Goal: Task Accomplishment & Management: Use online tool/utility

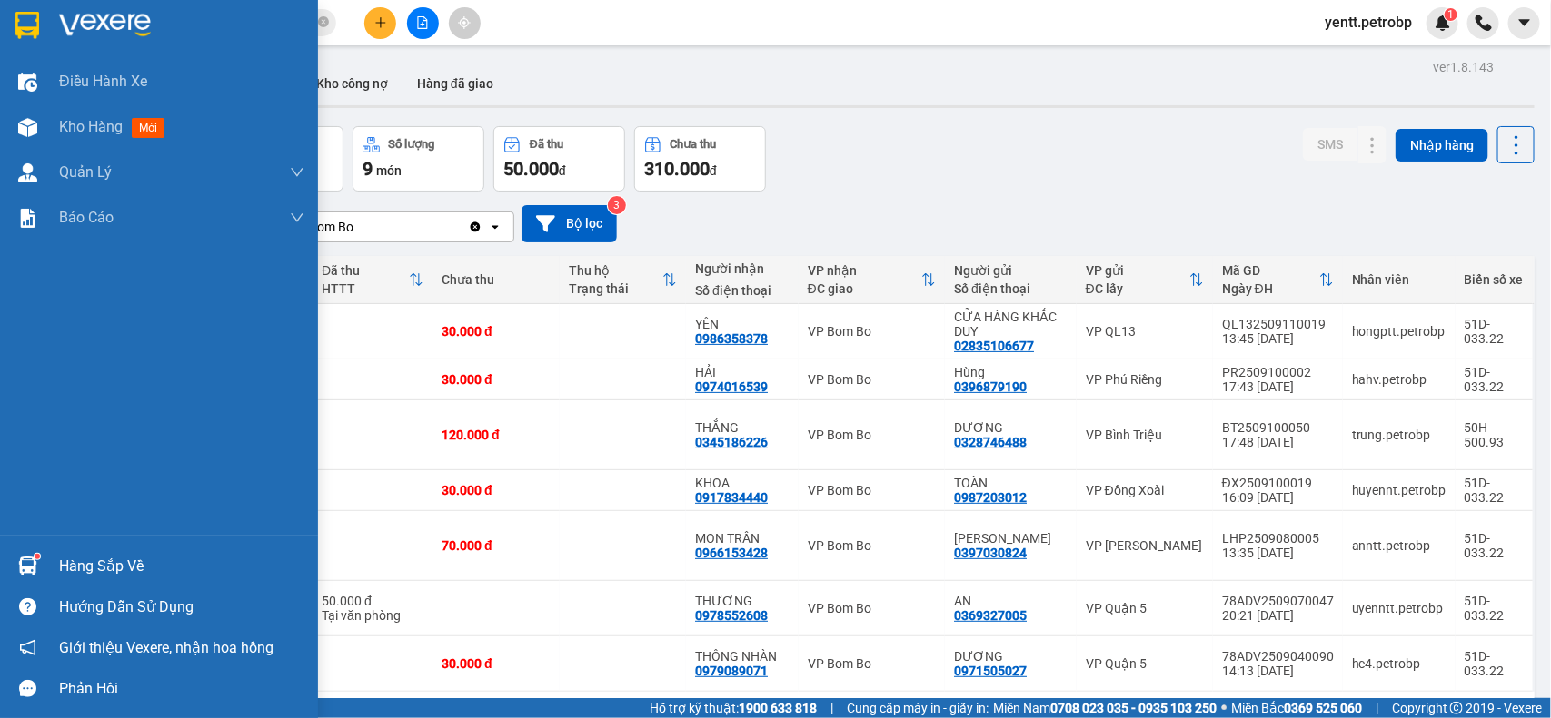
click at [32, 552] on div at bounding box center [28, 566] width 32 height 32
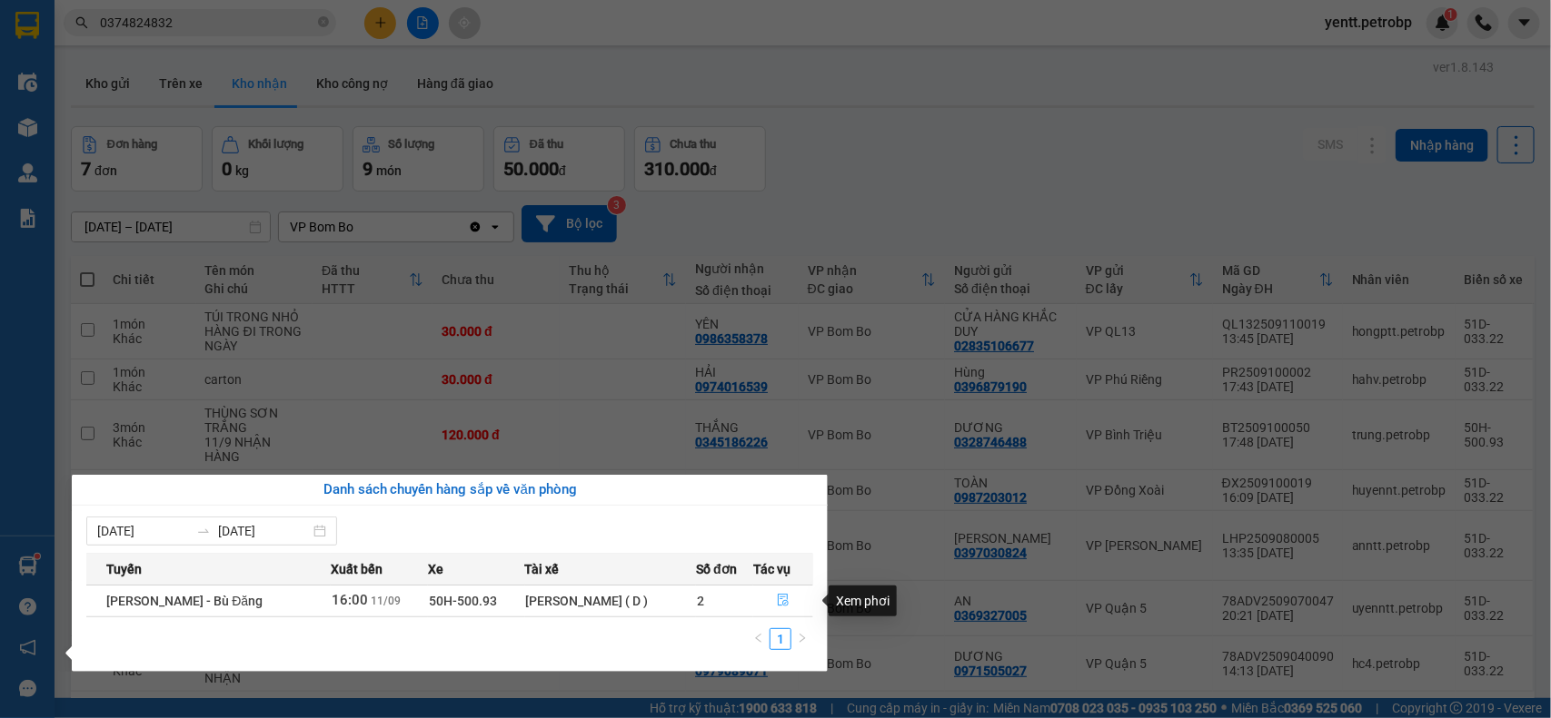
click at [782, 599] on icon "file-done" at bounding box center [783, 600] width 13 height 13
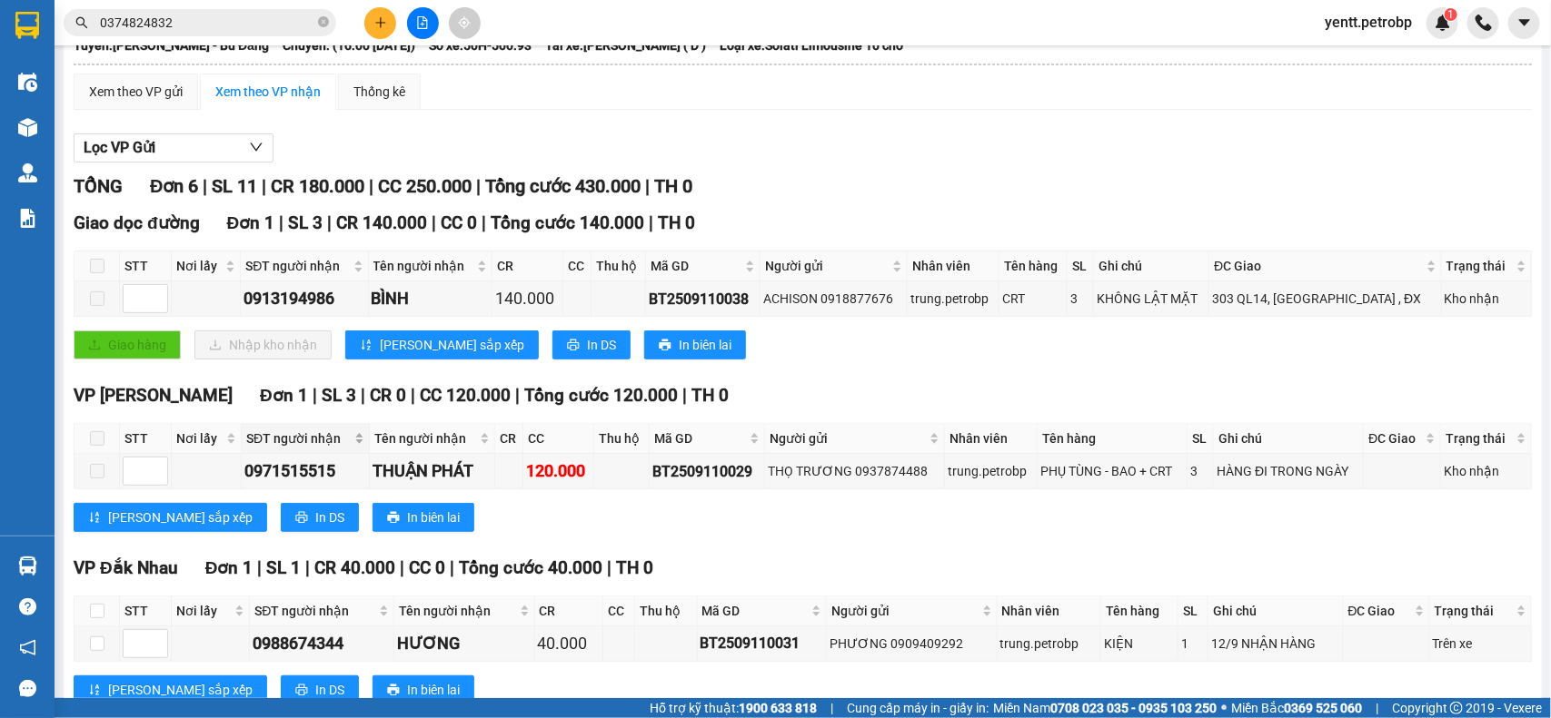
scroll to position [454, 0]
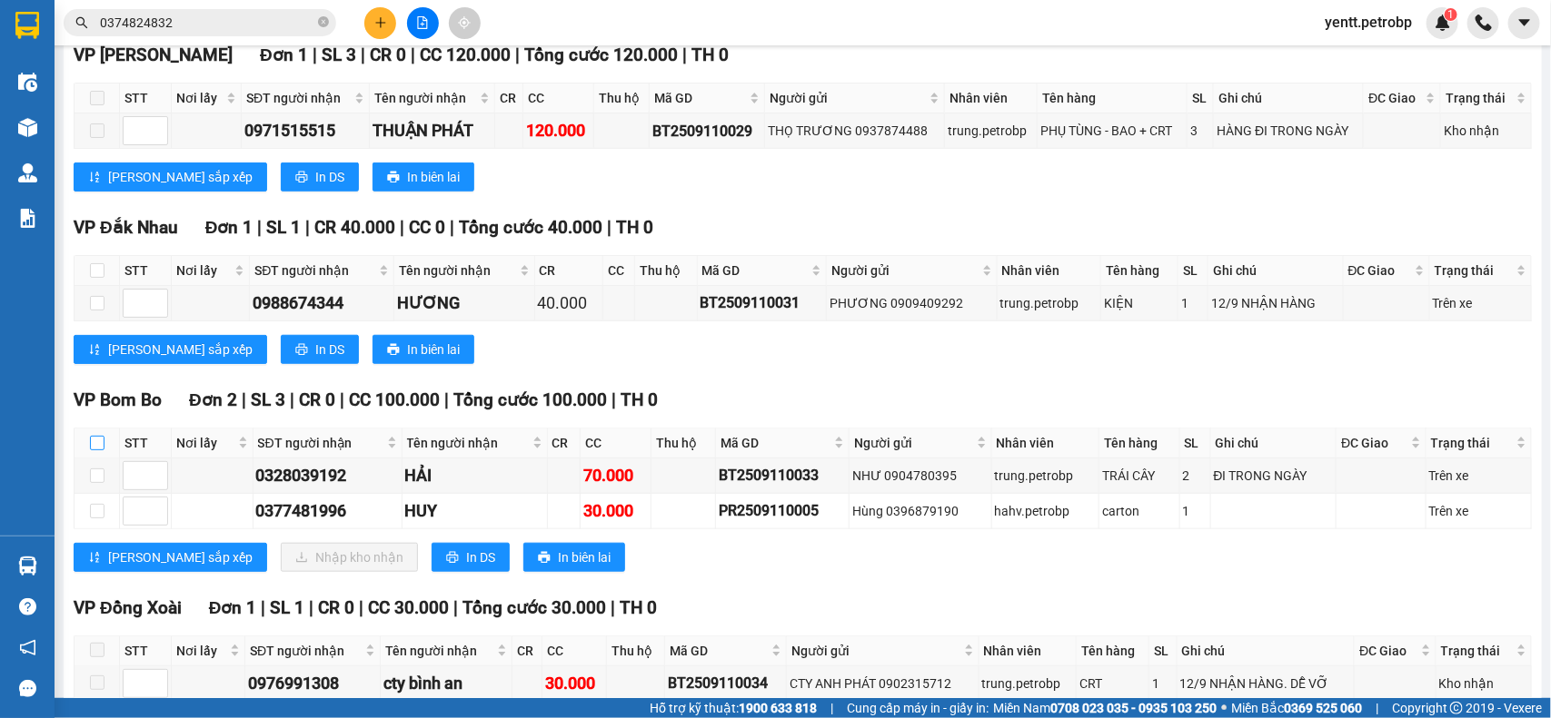
click at [98, 453] on label at bounding box center [97, 443] width 15 height 20
click at [98, 451] on input "checkbox" at bounding box center [97, 443] width 15 height 15
checkbox input "true"
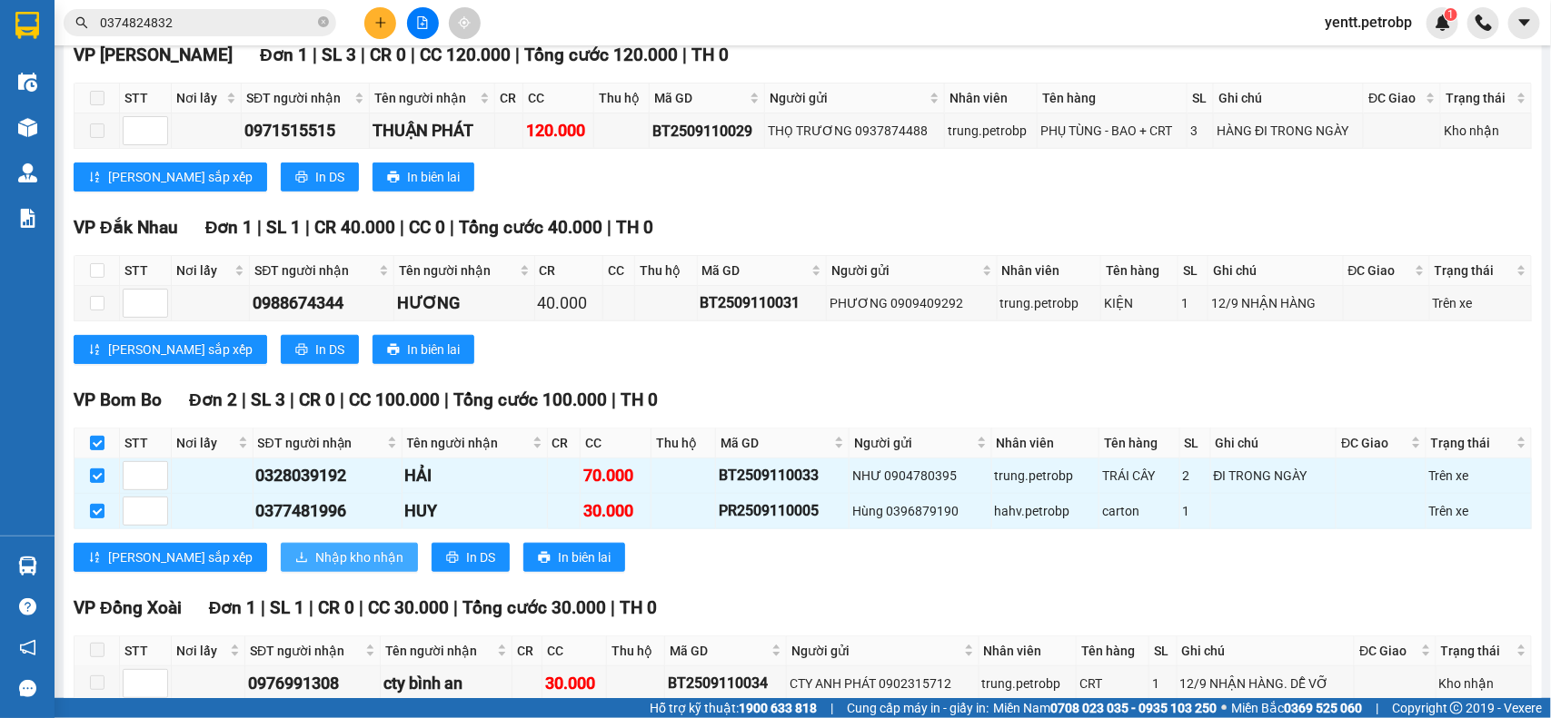
click at [315, 568] on span "Nhập kho nhận" at bounding box center [359, 558] width 88 height 20
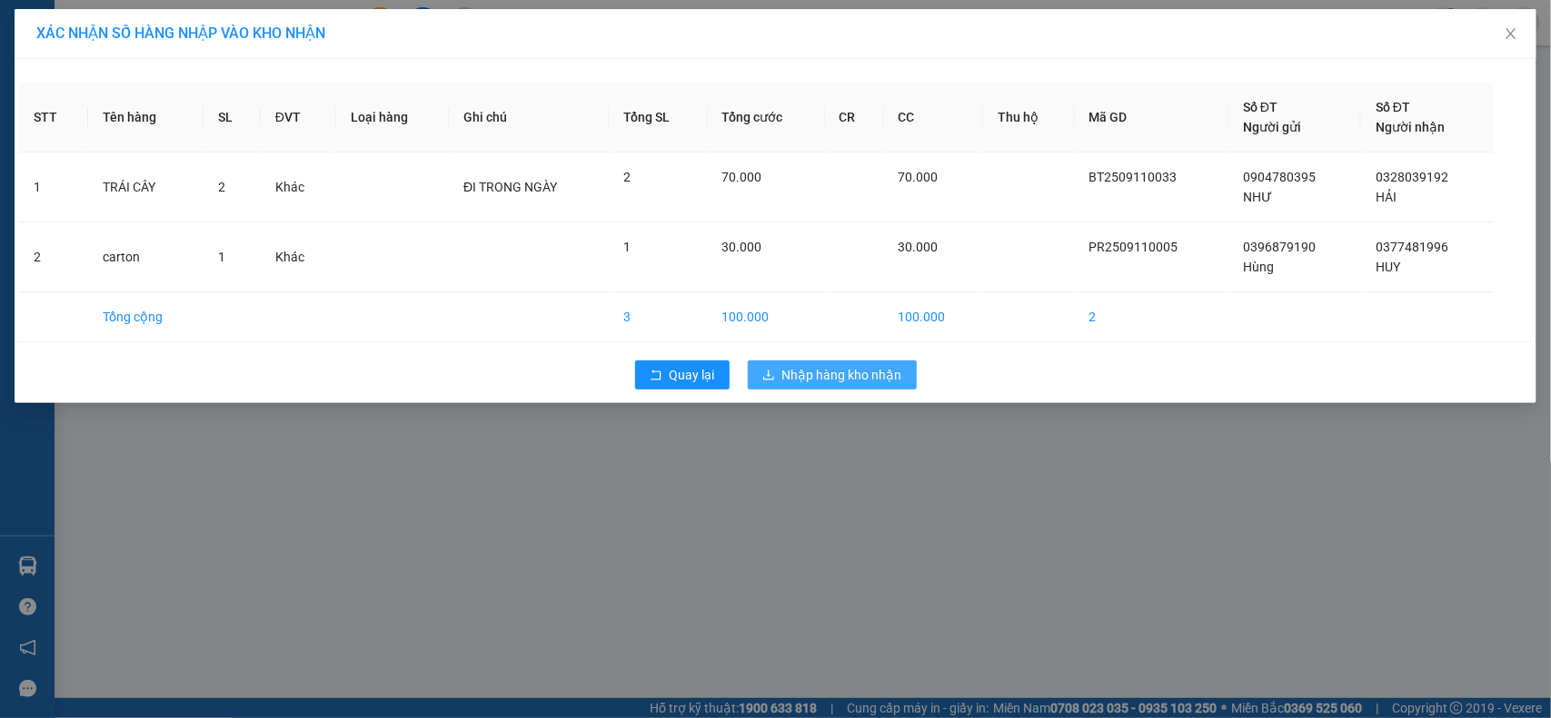
click at [840, 380] on span "Nhập hàng kho nhận" at bounding box center [842, 375] width 120 height 20
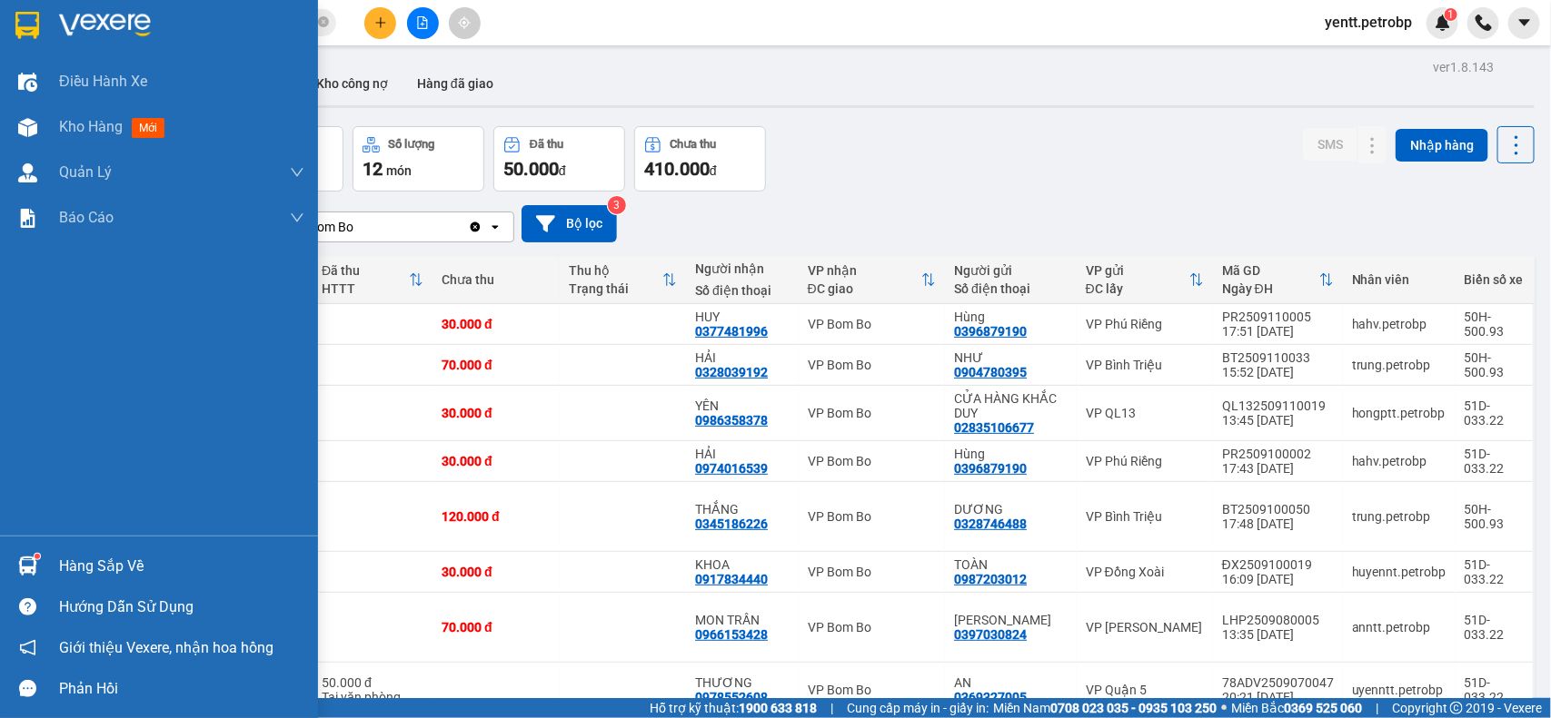
click at [35, 559] on sup at bounding box center [37, 556] width 5 height 5
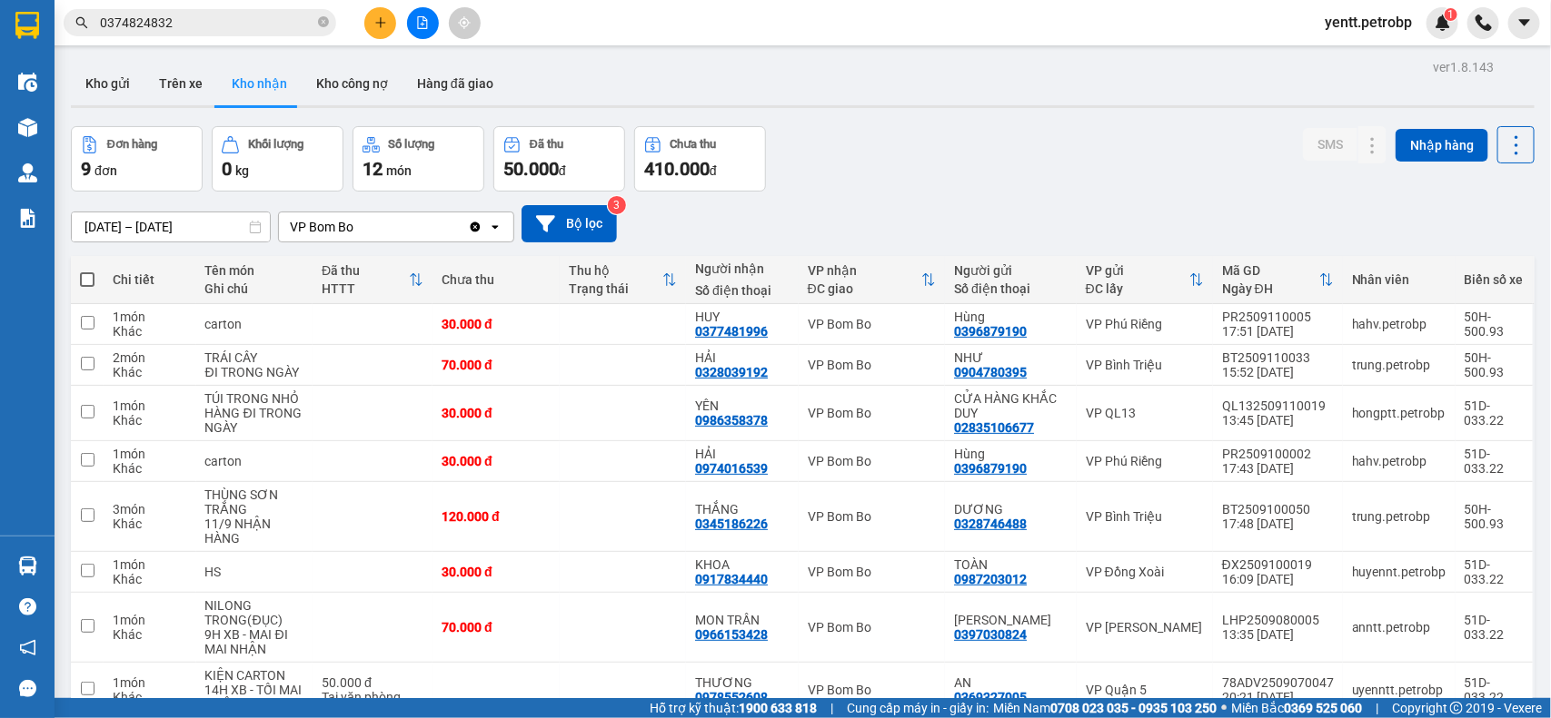
click at [808, 142] on section "Kết quả tìm kiếm ( 13 ) Bộ lọc Mã ĐH Trạng thái Món hàng Tổng cước Chưa cước Ng…" at bounding box center [775, 359] width 1551 height 718
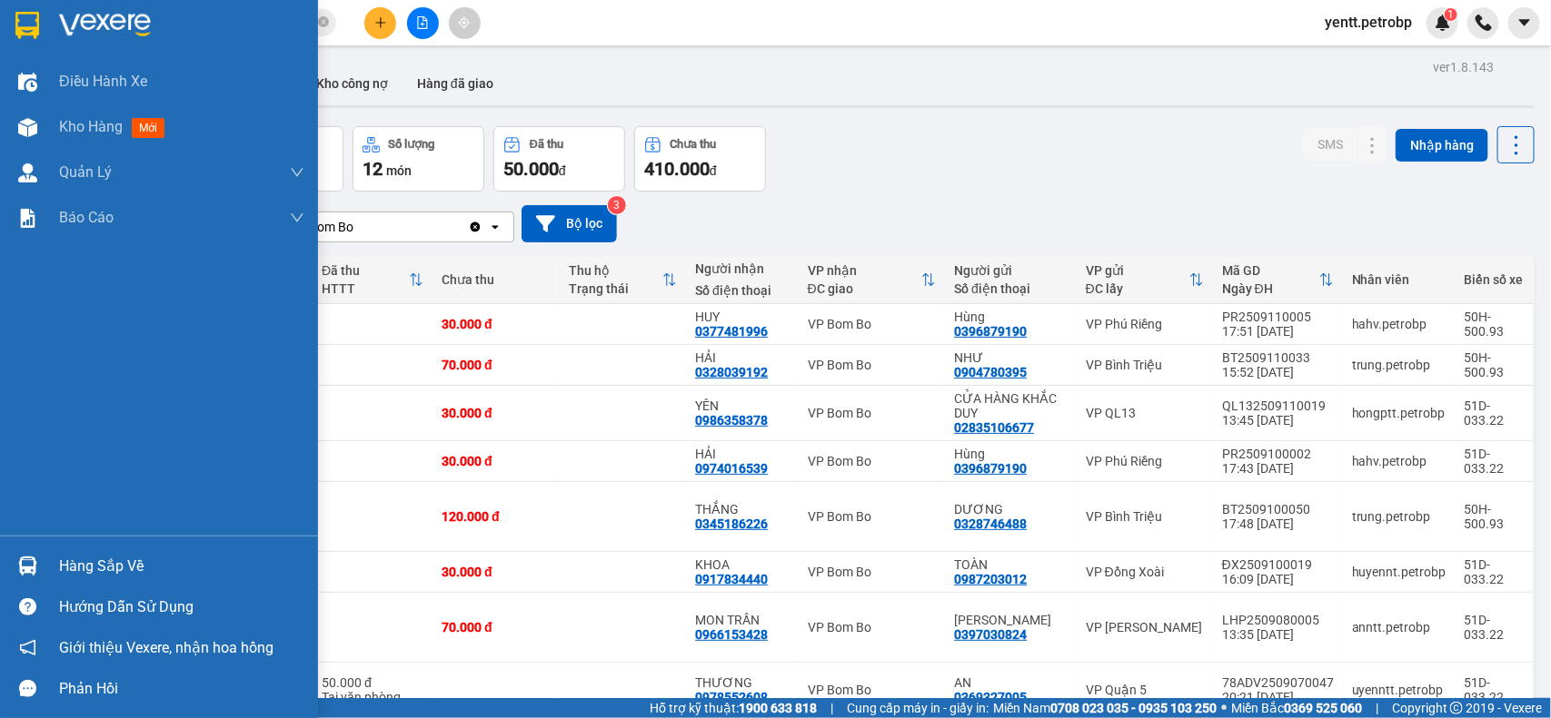
click at [45, 561] on div "Hàng sắp về" at bounding box center [159, 566] width 318 height 41
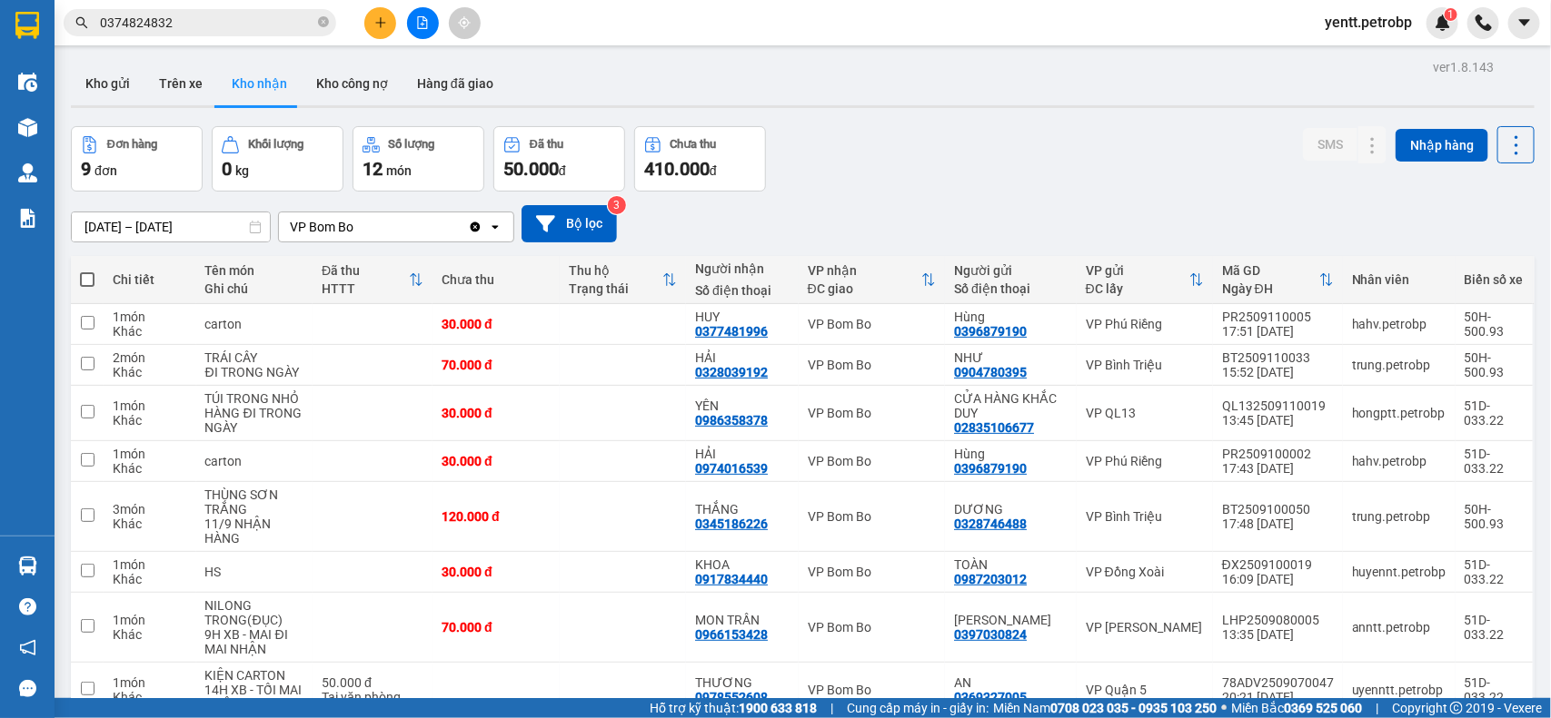
click at [870, 74] on section "Kết quả tìm kiếm ( 13 ) Bộ lọc Mã ĐH Trạng thái Món hàng Tổng cước Chưa cước Ng…" at bounding box center [775, 359] width 1551 height 718
